Goal: Complete Application Form: Complete application form

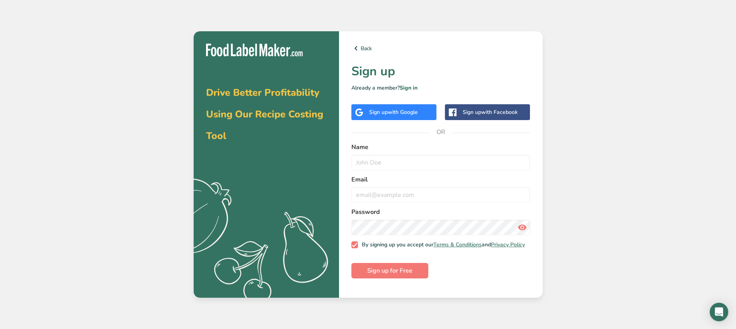
click at [406, 113] on span "with Google" at bounding box center [403, 112] width 30 height 7
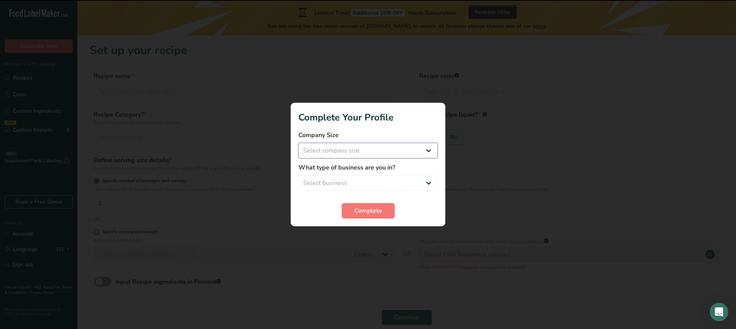
click at [391, 147] on select "Select company size Fewer than 10 Employees 10 to 50 Employees 51 to 500 Employ…" at bounding box center [367, 150] width 139 height 15
select select "2"
click at [298, 143] on select "Select company size Fewer than 10 Employees 10 to 50 Employees 51 to 500 Employ…" at bounding box center [367, 150] width 139 height 15
click at [387, 183] on select "Select business Packaged Food Manufacturer Restaurant & Cafe Bakery Meal Plans …" at bounding box center [367, 183] width 139 height 15
select select "8"
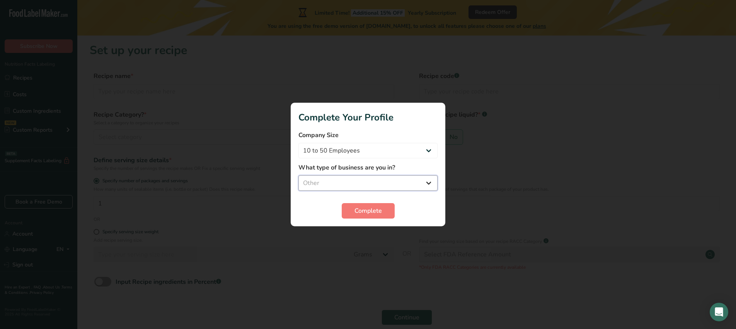
click at [298, 176] on select "Select business Packaged Food Manufacturer Restaurant & Cafe Bakery Meal Plans …" at bounding box center [367, 183] width 139 height 15
click at [361, 212] on span "Complete" at bounding box center [367, 210] width 27 height 9
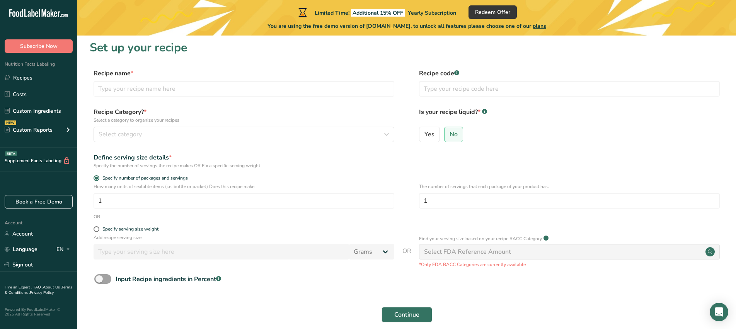
scroll to position [38, 0]
